Goal: Find contact information: Find contact information

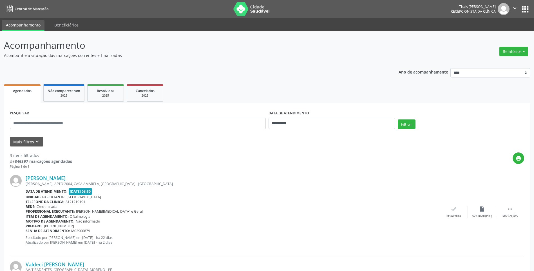
scroll to position [28, 0]
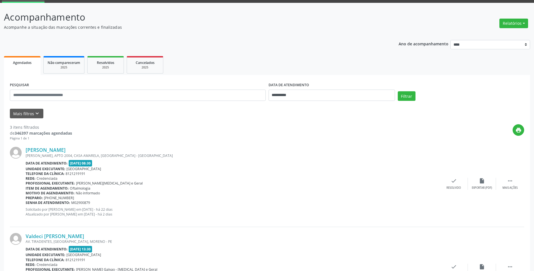
drag, startPoint x: 24, startPoint y: 151, endPoint x: 81, endPoint y: 151, distance: 57.2
click at [81, 151] on div "[PERSON_NAME] [PERSON_NAME], APTO 2004, CASA AMARELA, [GEOGRAPHIC_DATA] - [GEOG…" at bounding box center [267, 184] width 514 height 86
copy div "[PERSON_NAME]"
click at [64, 146] on div "[PERSON_NAME] [PERSON_NAME], APTO 2004, CASA AMARELA, [GEOGRAPHIC_DATA] - [GEOG…" at bounding box center [267, 184] width 514 height 86
click at [64, 149] on link "[PERSON_NAME]" at bounding box center [46, 150] width 40 height 6
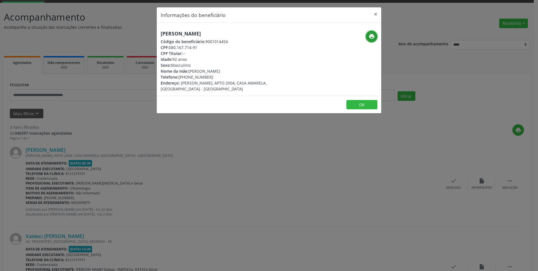
click at [373, 39] on icon "print" at bounding box center [372, 36] width 6 height 6
click at [181, 77] on div "Telefone: [PHONE_NUMBER]" at bounding box center [232, 77] width 142 height 6
drag, startPoint x: 179, startPoint y: 77, endPoint x: 208, endPoint y: 77, distance: 28.4
click at [208, 77] on div "Telefone: [PHONE_NUMBER]" at bounding box center [232, 77] width 142 height 6
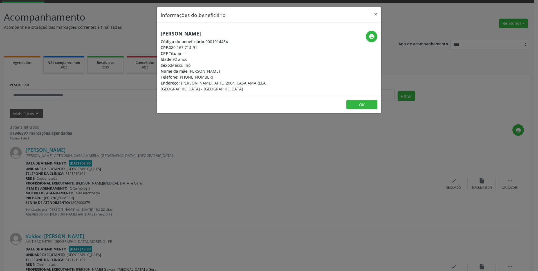
copy div "[PHONE_NUMBER]"
drag, startPoint x: 169, startPoint y: 46, endPoint x: 184, endPoint y: 48, distance: 14.8
click at [184, 48] on div "CPF: 080.167.714-91" at bounding box center [232, 47] width 142 height 6
drag, startPoint x: 184, startPoint y: 48, endPoint x: 171, endPoint y: 49, distance: 12.7
click at [173, 49] on div "CPF: 080.167.714-91" at bounding box center [232, 47] width 142 height 6
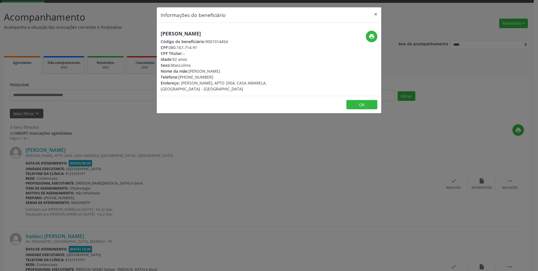
drag, startPoint x: 170, startPoint y: 49, endPoint x: 197, endPoint y: 48, distance: 27.0
click at [197, 48] on div "CPF: 080.167.714-91" at bounding box center [232, 47] width 142 height 6
copy div "080.167.714-91"
click at [378, 13] on button "×" at bounding box center [375, 14] width 11 height 14
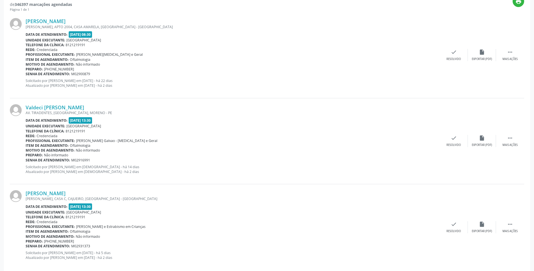
scroll to position [166, 0]
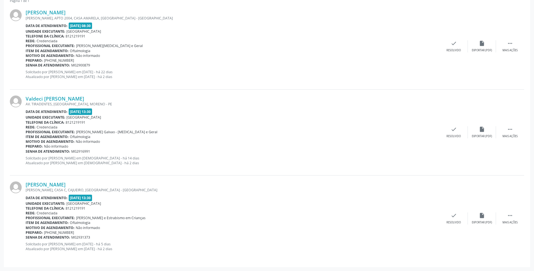
drag, startPoint x: 87, startPoint y: 98, endPoint x: 25, endPoint y: 96, distance: 62.0
click at [25, 96] on div "Valdeci [PERSON_NAME] AV. TIRADENTES, [GEOGRAPHIC_DATA], MORENO - PE Data de at…" at bounding box center [267, 133] width 514 height 86
copy div "Valdeci [PERSON_NAME]"
click at [79, 99] on link "Valdeci [PERSON_NAME]" at bounding box center [55, 98] width 59 height 6
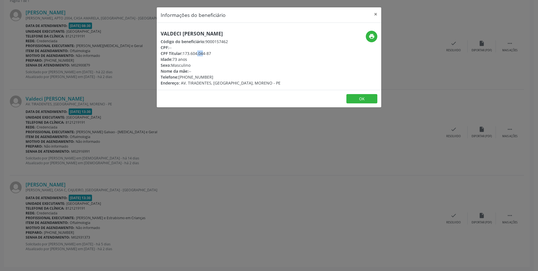
drag, startPoint x: 184, startPoint y: 53, endPoint x: 190, endPoint y: 54, distance: 5.9
click at [190, 54] on div "CPF Titular: 173.604.044-87" at bounding box center [221, 53] width 120 height 6
drag, startPoint x: 190, startPoint y: 54, endPoint x: 233, endPoint y: 50, distance: 43.8
click at [233, 50] on div "CPF: --" at bounding box center [221, 47] width 120 height 6
click at [376, 35] on button "print" at bounding box center [372, 37] width 12 height 12
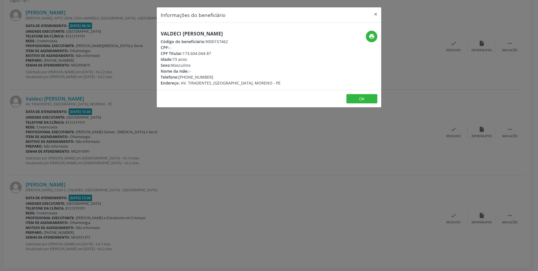
drag, startPoint x: 179, startPoint y: 77, endPoint x: 208, endPoint y: 78, distance: 29.0
click at [208, 78] on div "Telefone: [PHONE_NUMBER]" at bounding box center [221, 77] width 120 height 6
copy div "[PHONE_NUMBER]"
click at [376, 14] on button "×" at bounding box center [375, 14] width 11 height 14
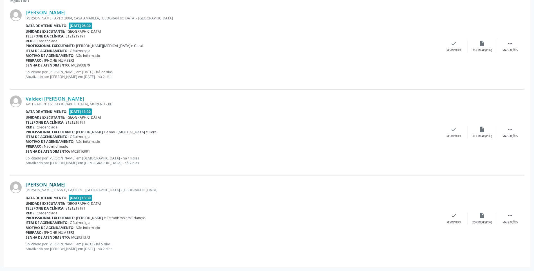
click at [36, 184] on link "[PERSON_NAME]" at bounding box center [46, 184] width 40 height 6
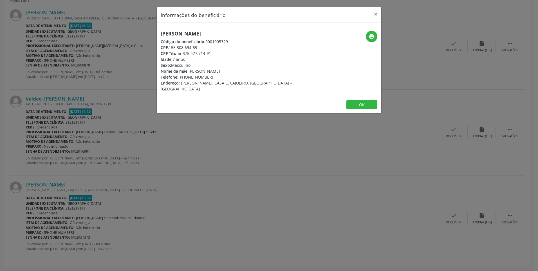
drag, startPoint x: 163, startPoint y: 33, endPoint x: 213, endPoint y: 33, distance: 49.8
click at [213, 33] on h5 "[PERSON_NAME]" at bounding box center [232, 34] width 142 height 6
drag, startPoint x: 213, startPoint y: 33, endPoint x: 177, endPoint y: 39, distance: 36.6
click at [192, 38] on div "[PERSON_NAME] Código do beneficiário: 9001005329 CPF: 155.308.694-59 CPF Titula…" at bounding box center [232, 61] width 142 height 61
drag, startPoint x: 162, startPoint y: 35, endPoint x: 244, endPoint y: 35, distance: 81.9
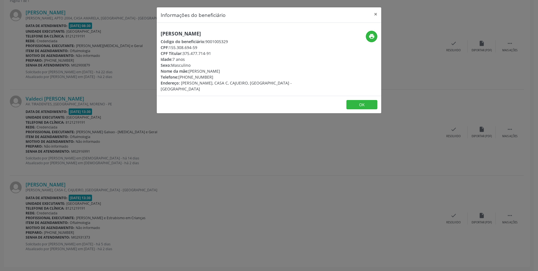
click at [244, 35] on h5 "[PERSON_NAME]" at bounding box center [232, 34] width 142 height 6
copy h5 "[PERSON_NAME]"
drag, startPoint x: 191, startPoint y: 73, endPoint x: 237, endPoint y: 73, distance: 46.7
click at [237, 73] on div "Nome da mãe: [PERSON_NAME]" at bounding box center [232, 71] width 142 height 6
copy div "[PERSON_NAME]"
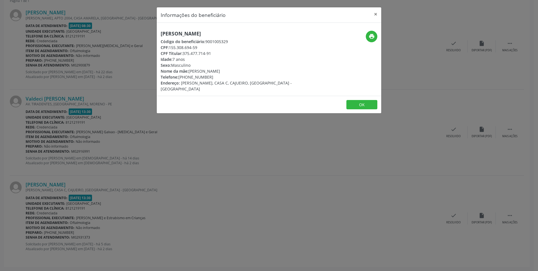
drag, startPoint x: 242, startPoint y: 32, endPoint x: 160, endPoint y: 30, distance: 82.5
click at [160, 30] on div "[PERSON_NAME] Código do beneficiário: 9001005329 CPF: 155.308.694-59 CPF Titula…" at bounding box center [269, 59] width 225 height 73
copy h5 "[PERSON_NAME]"
click at [378, 38] on div "print" at bounding box center [344, 61] width 75 height 61
click at [368, 33] on button "print" at bounding box center [372, 37] width 12 height 12
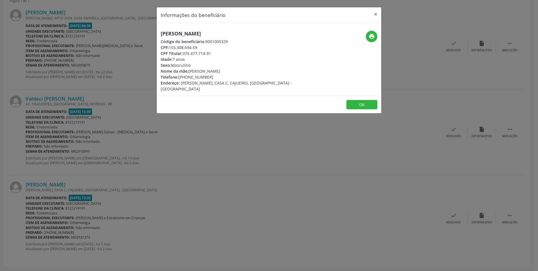
drag, startPoint x: 180, startPoint y: 77, endPoint x: 213, endPoint y: 79, distance: 33.0
click at [213, 79] on div "Telefone: [PHONE_NUMBER]" at bounding box center [232, 77] width 142 height 6
copy div "[PHONE_NUMBER]"
click at [380, 15] on button "×" at bounding box center [375, 14] width 11 height 14
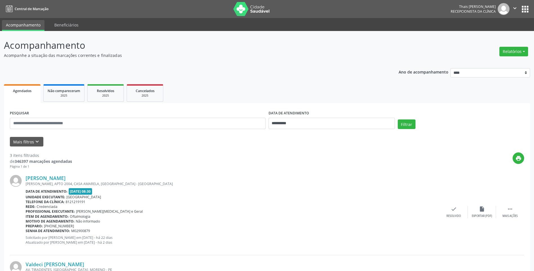
scroll to position [141, 0]
